Goal: Transaction & Acquisition: Book appointment/travel/reservation

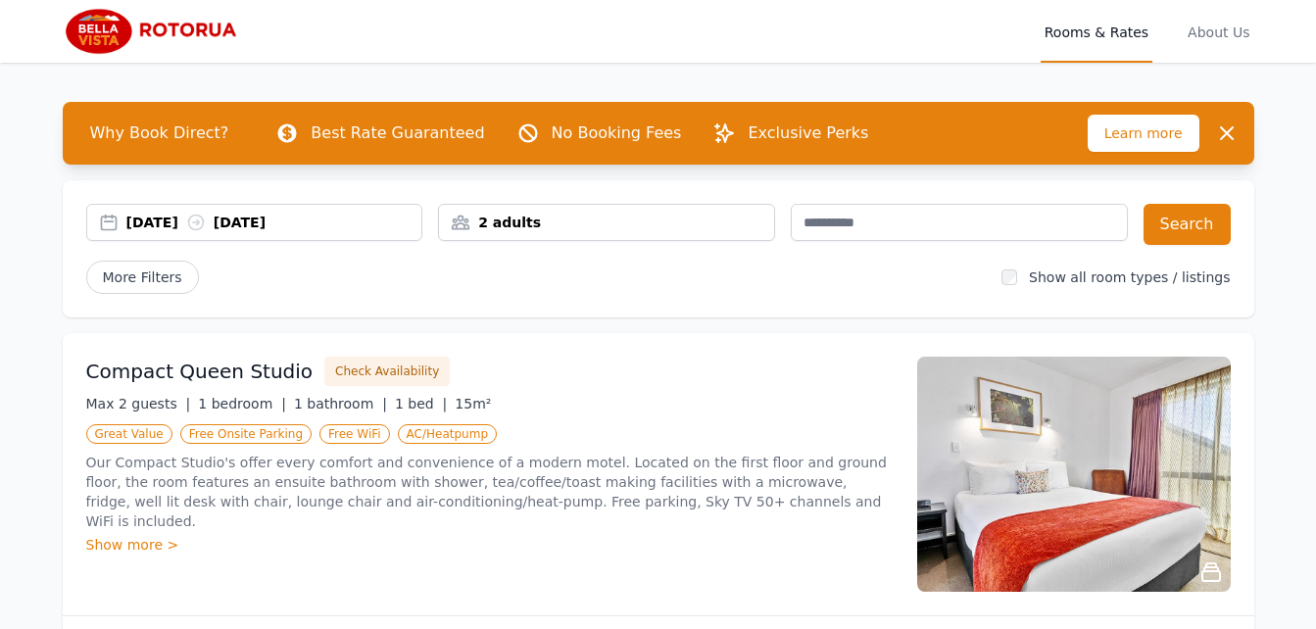
click at [171, 221] on div "[DATE] [DATE]" at bounding box center [274, 223] width 296 height 20
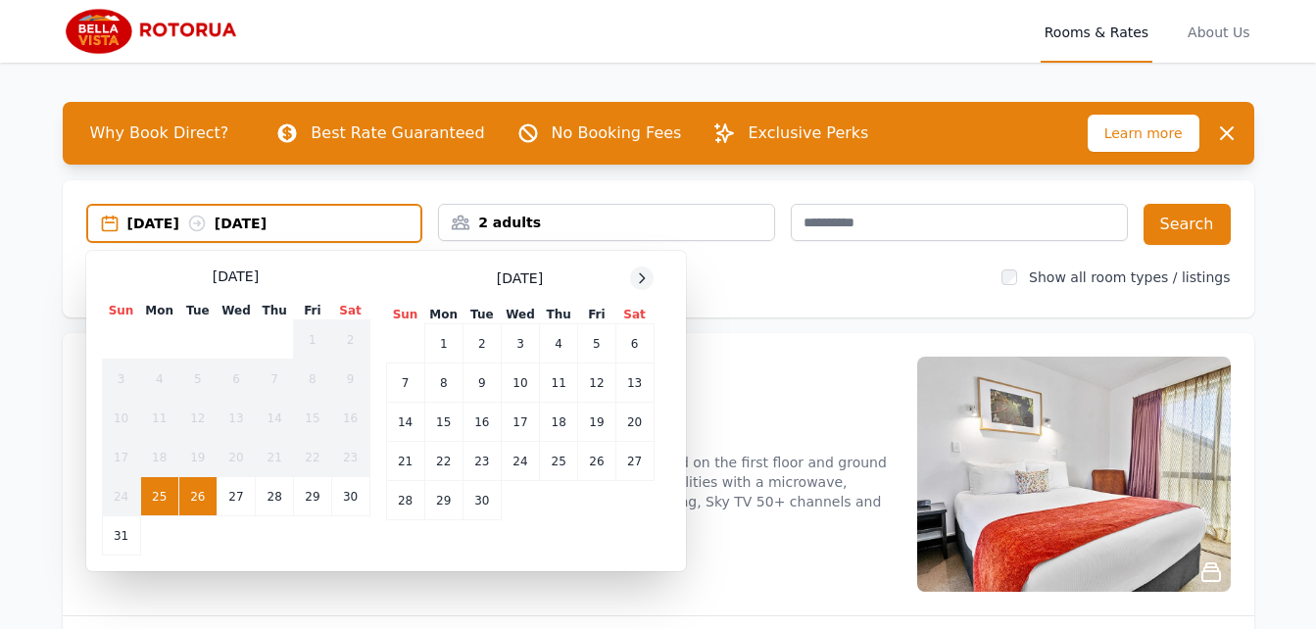
click at [647, 271] on icon at bounding box center [642, 279] width 16 height 16
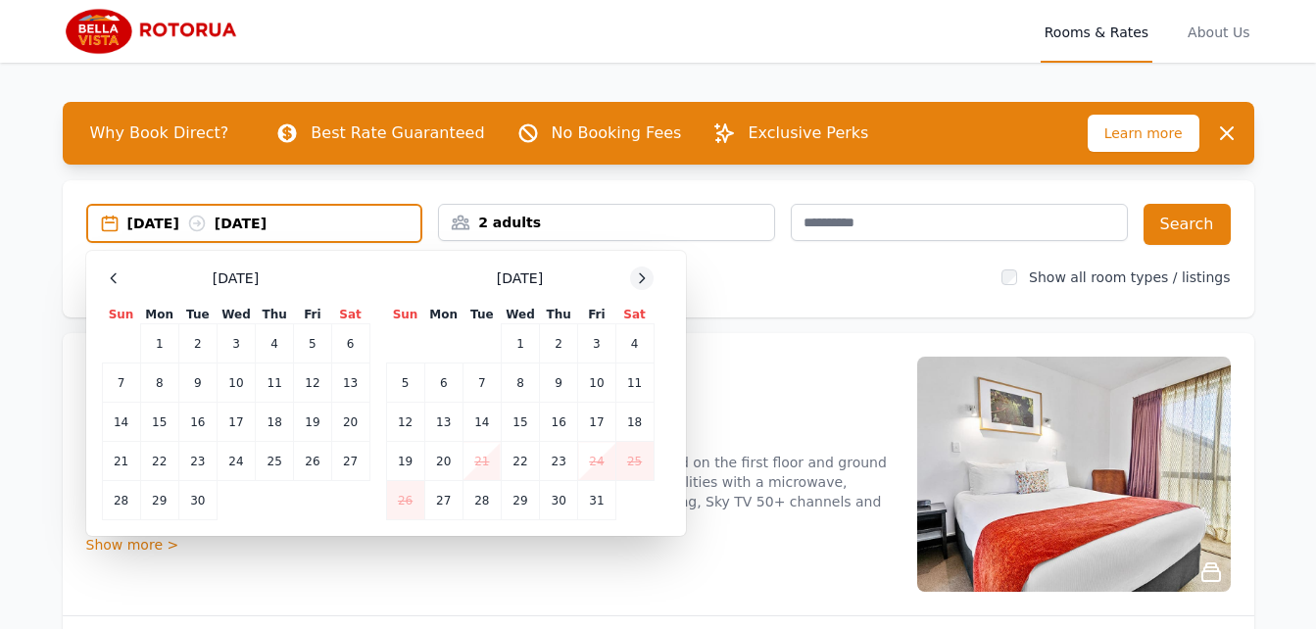
click at [647, 271] on icon at bounding box center [642, 279] width 16 height 16
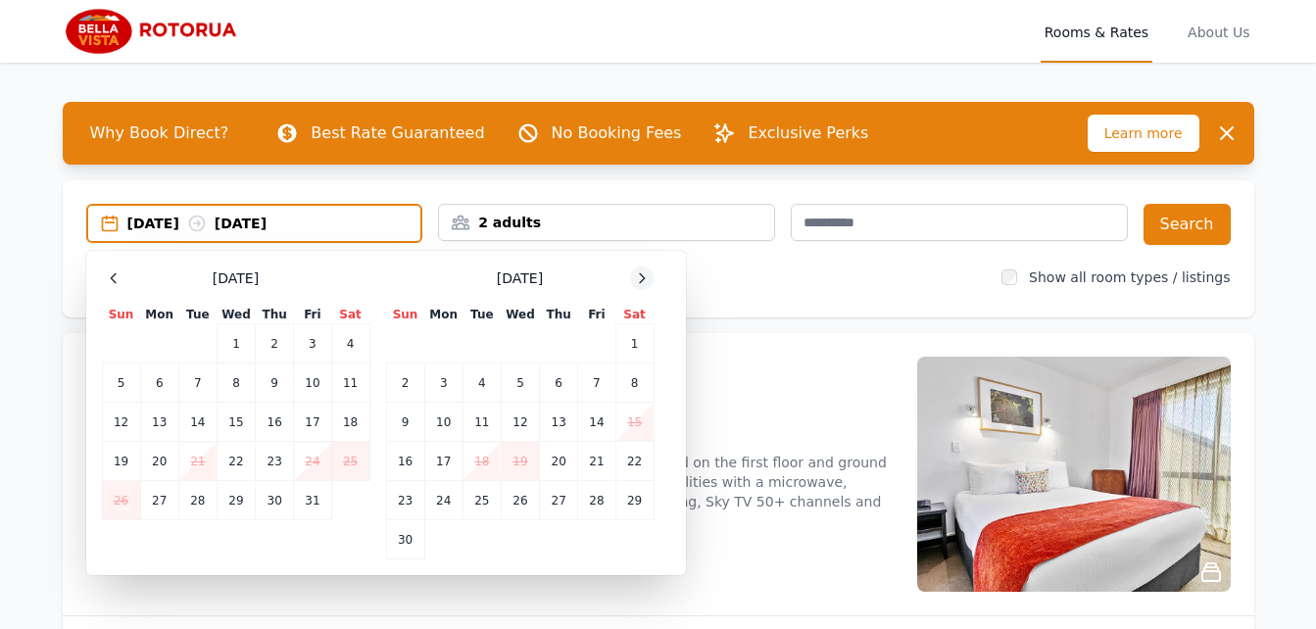
click at [647, 271] on icon at bounding box center [642, 279] width 16 height 16
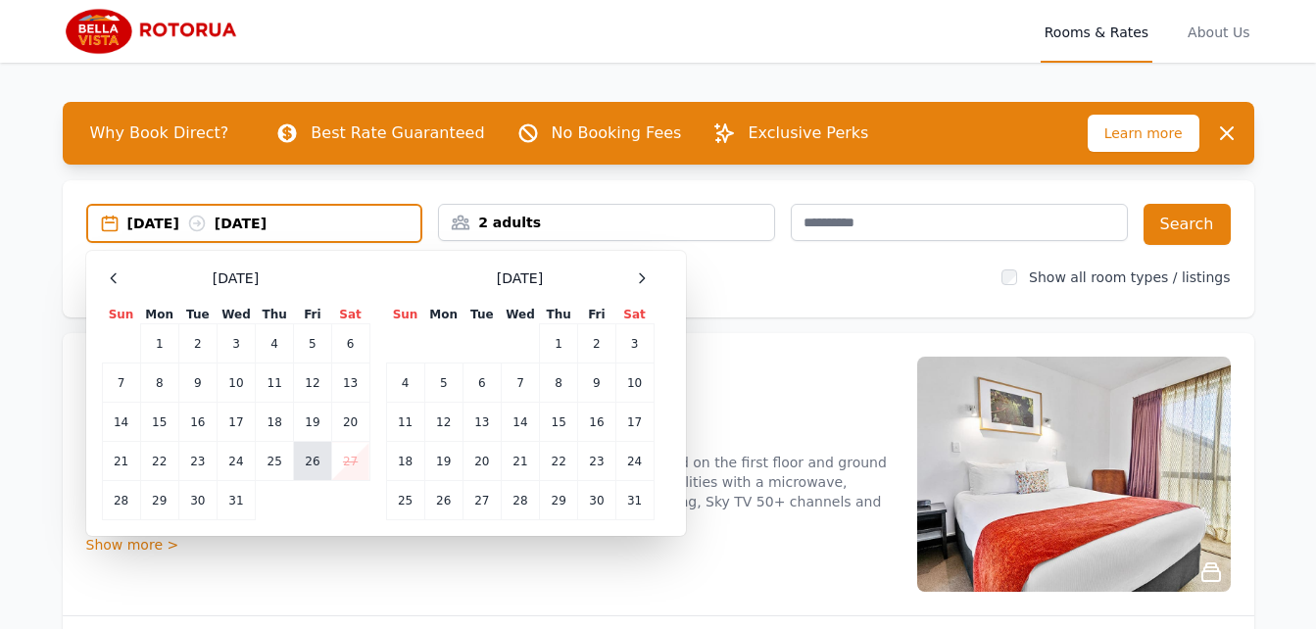
click at [305, 465] on td "26" at bounding box center [312, 461] width 37 height 39
click at [119, 499] on td "28" at bounding box center [121, 500] width 38 height 39
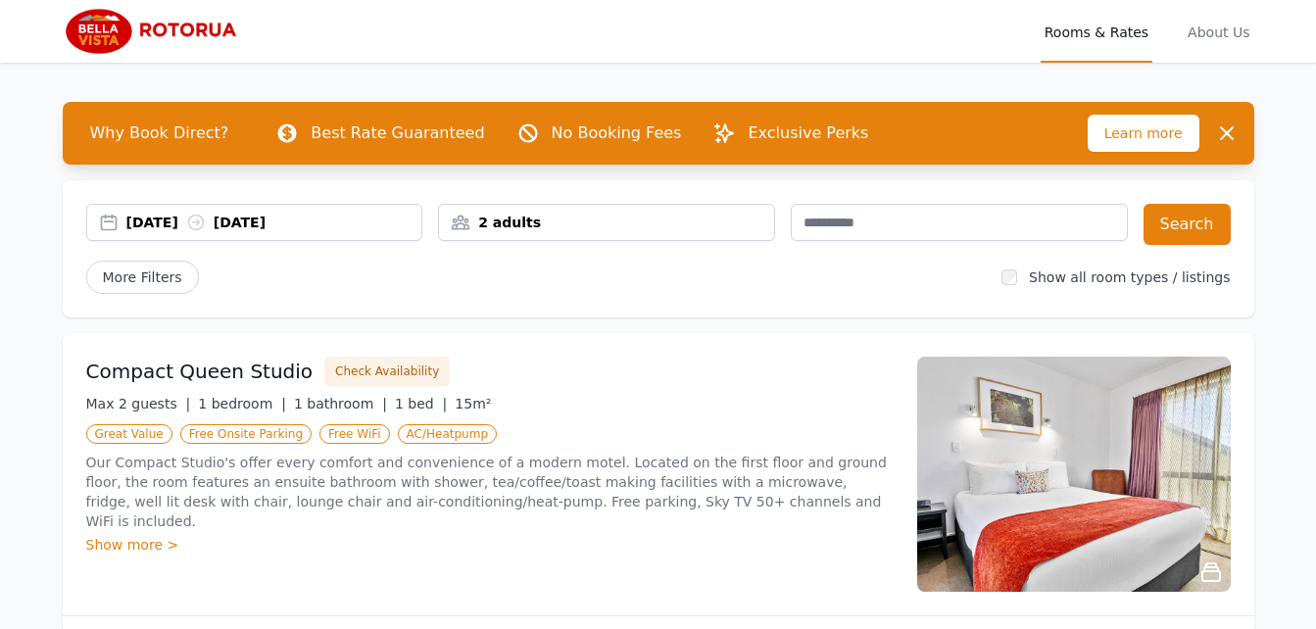
click at [584, 221] on div "2 adults" at bounding box center [606, 223] width 335 height 20
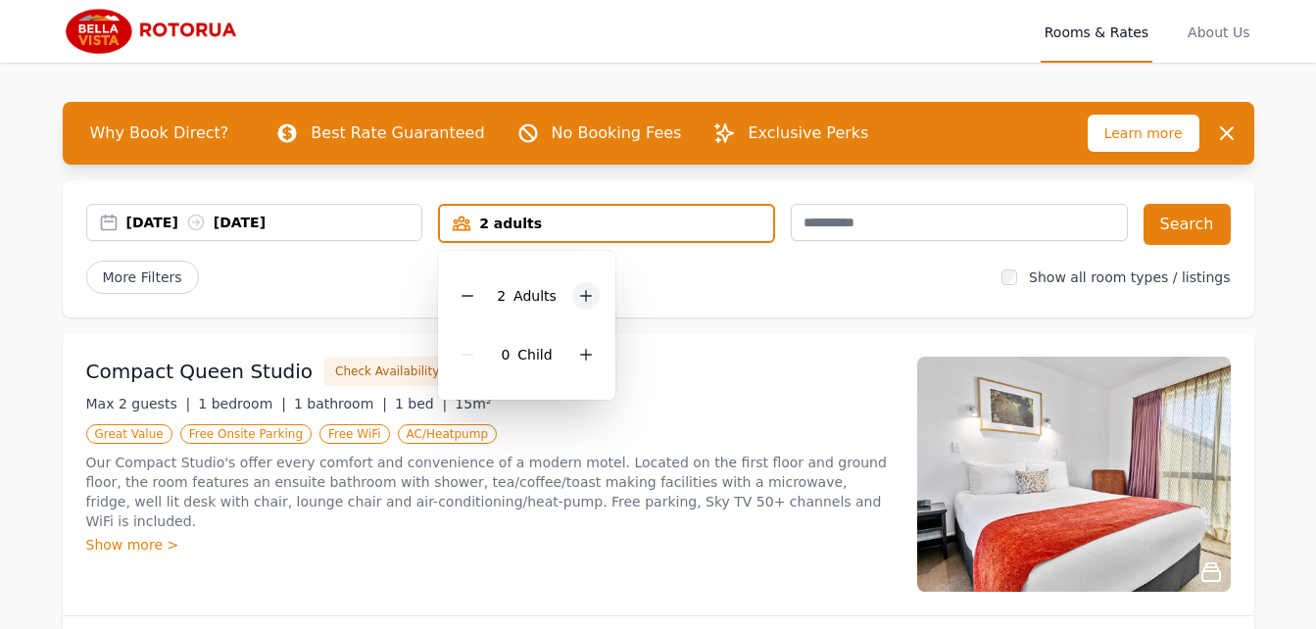
click at [582, 293] on icon at bounding box center [586, 296] width 16 height 16
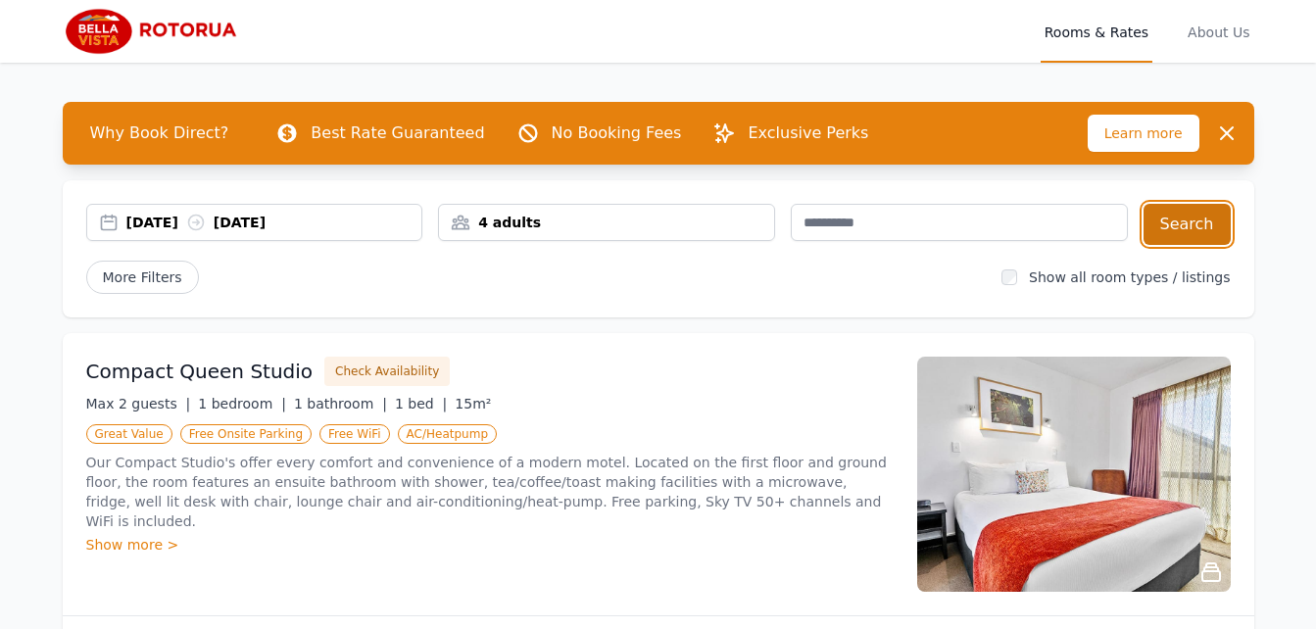
click at [1182, 221] on button "Search" at bounding box center [1187, 224] width 87 height 41
